Goal: Transaction & Acquisition: Purchase product/service

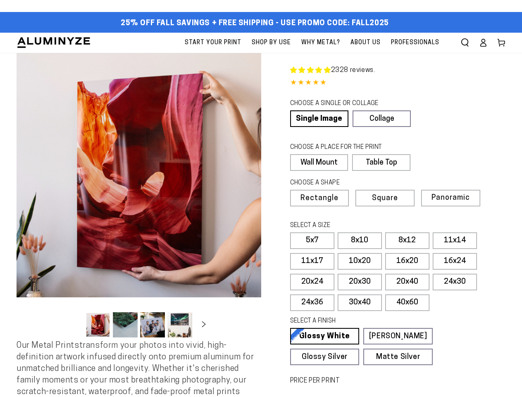
select select "**********"
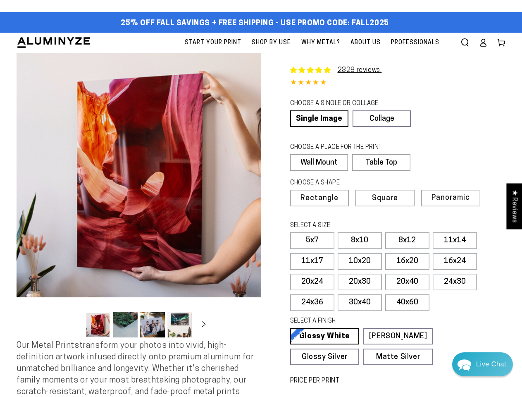
click at [261, 198] on button "Open media 1 in modal" at bounding box center [139, 175] width 245 height 245
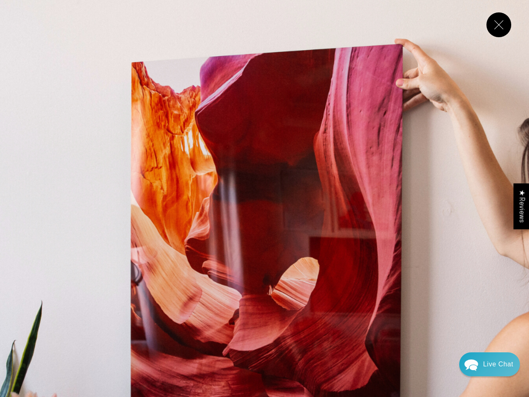
click at [465, 43] on img "Media gallery" at bounding box center [264, 264] width 529 height 529
click at [139, 175] on img "Media gallery" at bounding box center [264, 264] width 529 height 529
click at [98, 324] on img "Media gallery" at bounding box center [264, 264] width 529 height 529
click at [125, 324] on img "Media gallery" at bounding box center [264, 264] width 529 height 529
click at [152, 324] on img "Media gallery" at bounding box center [264, 264] width 529 height 529
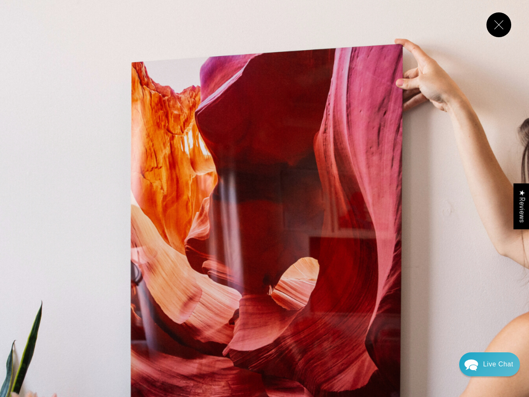
click at [180, 324] on img "Media gallery" at bounding box center [264, 264] width 529 height 529
click at [234, 324] on img "Media gallery" at bounding box center [264, 264] width 529 height 529
click at [507, 324] on img "Media gallery" at bounding box center [264, 264] width 529 height 529
click at [74, 327] on img "Media gallery" at bounding box center [264, 264] width 529 height 529
